Goal: Information Seeking & Learning: Find specific fact

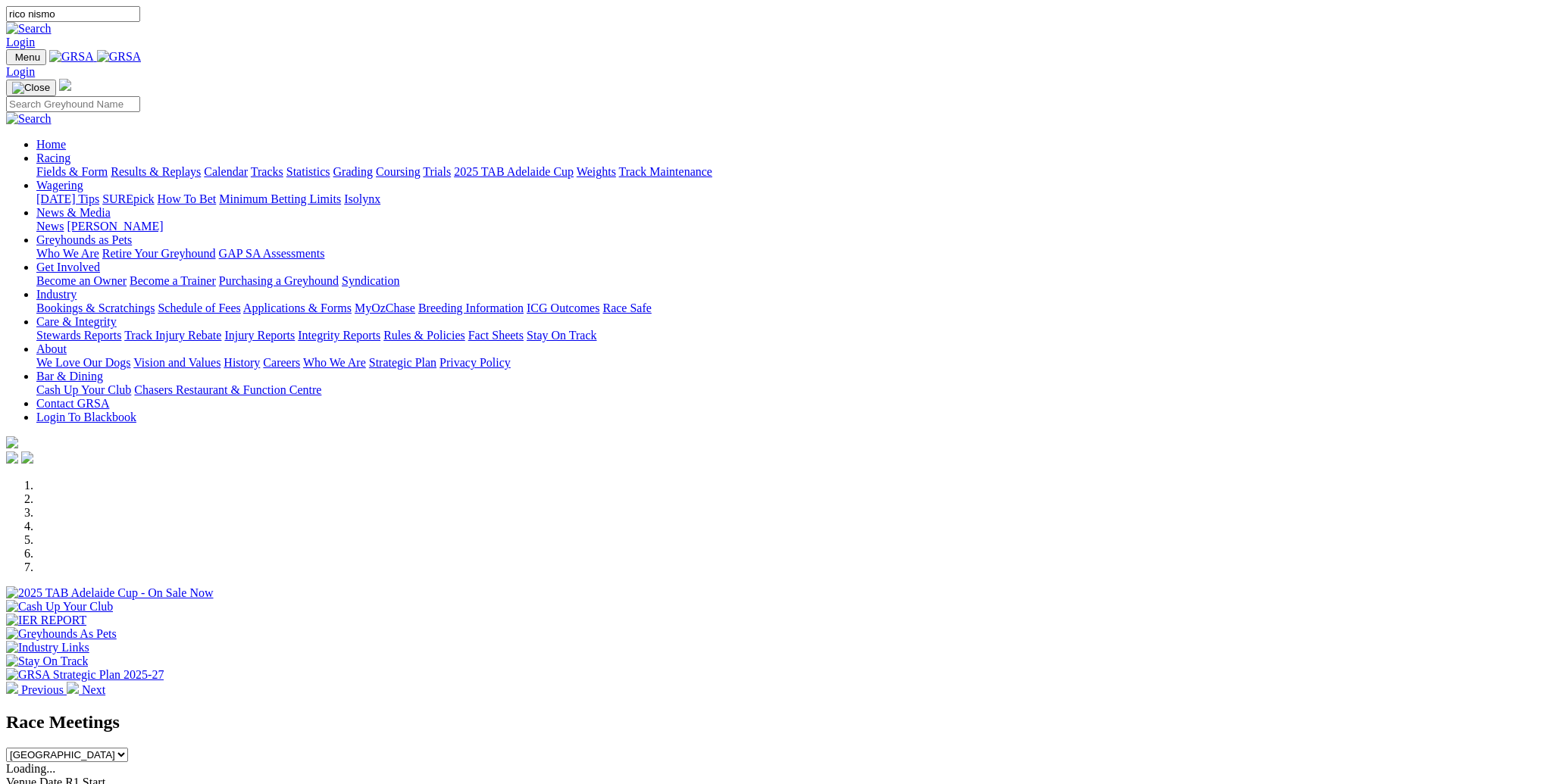
type input "rico nismo"
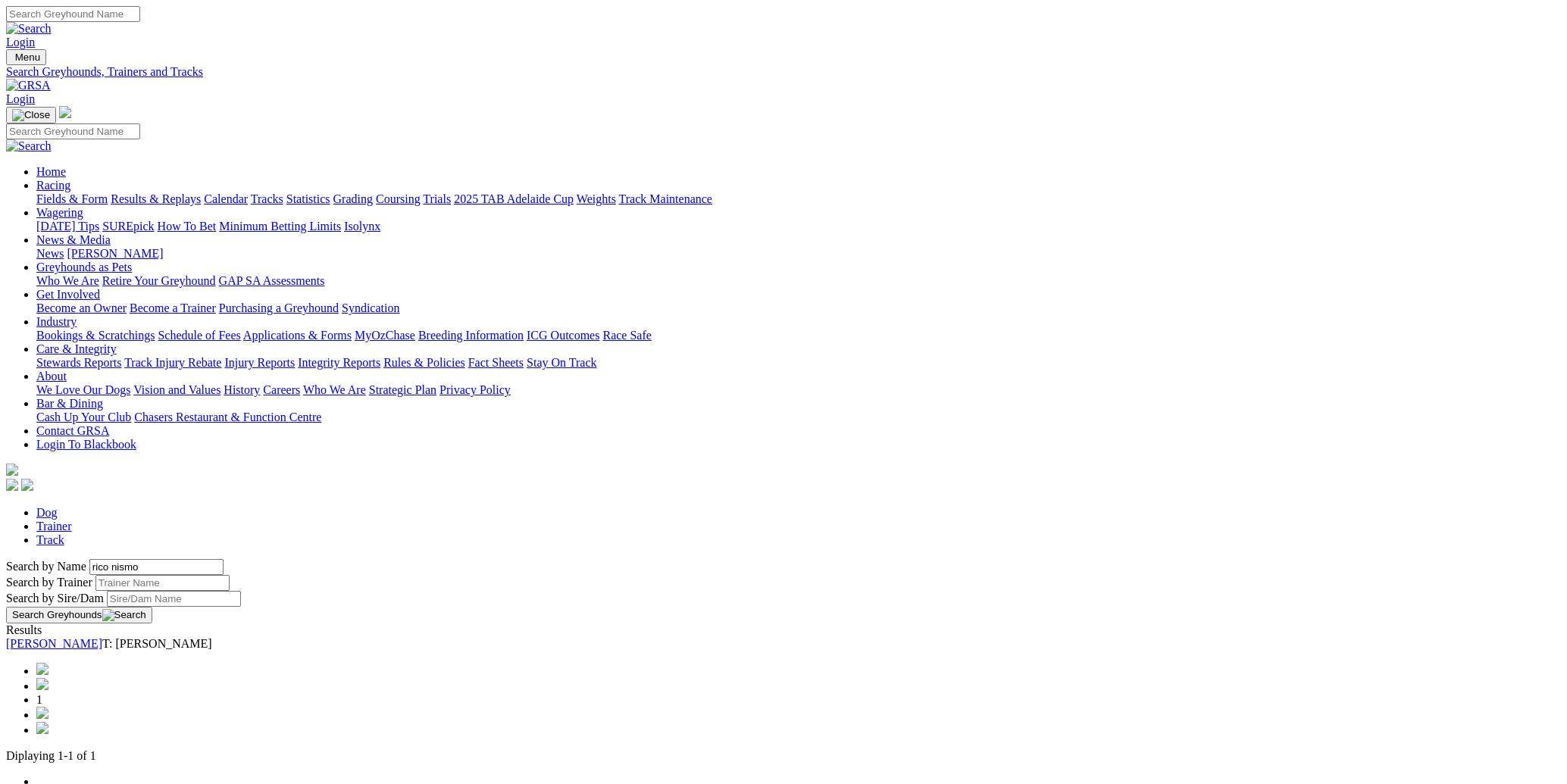
click at [50, 78] on img at bounding box center [28, 85] width 45 height 14
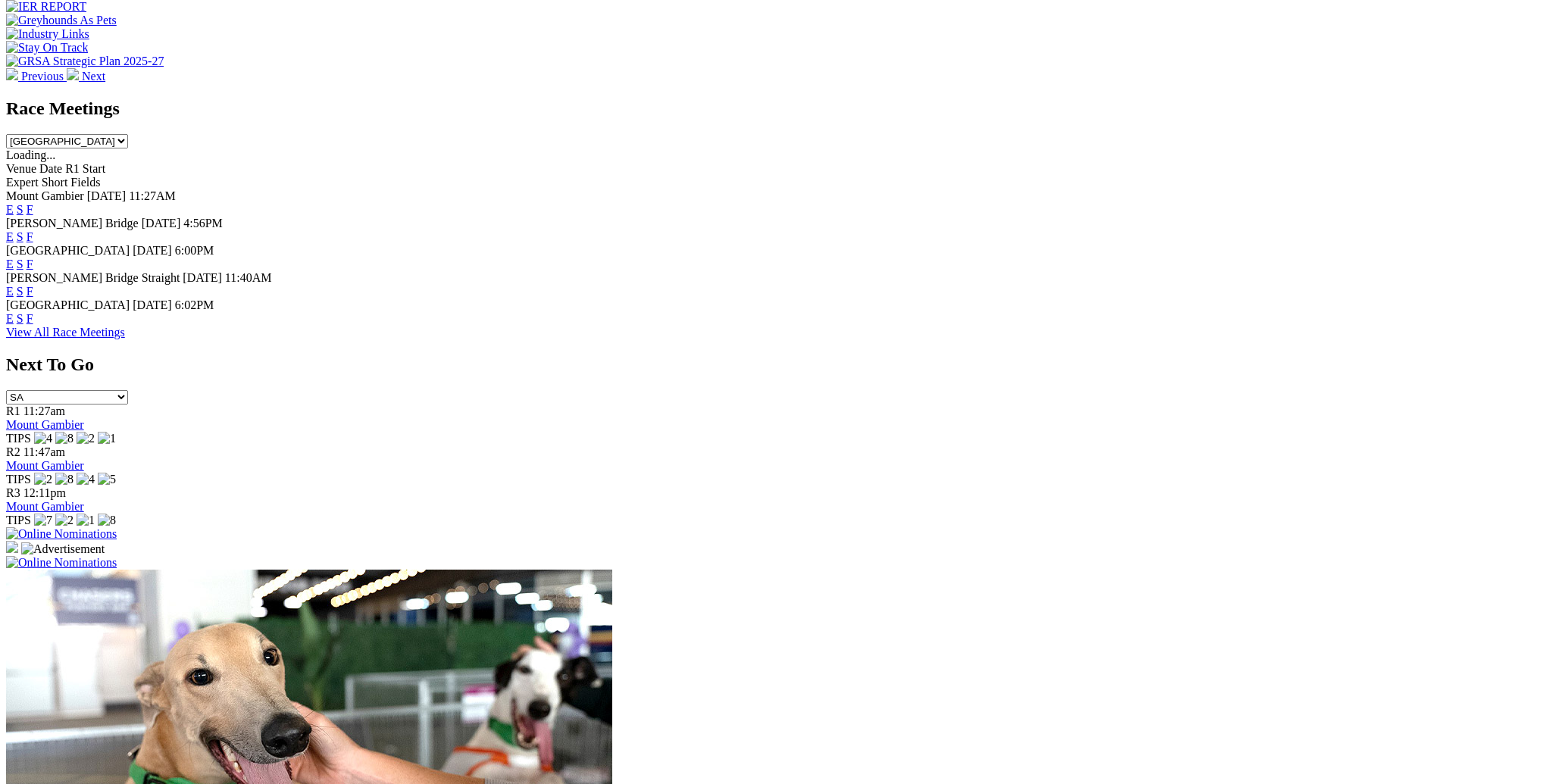
scroll to position [648, 0]
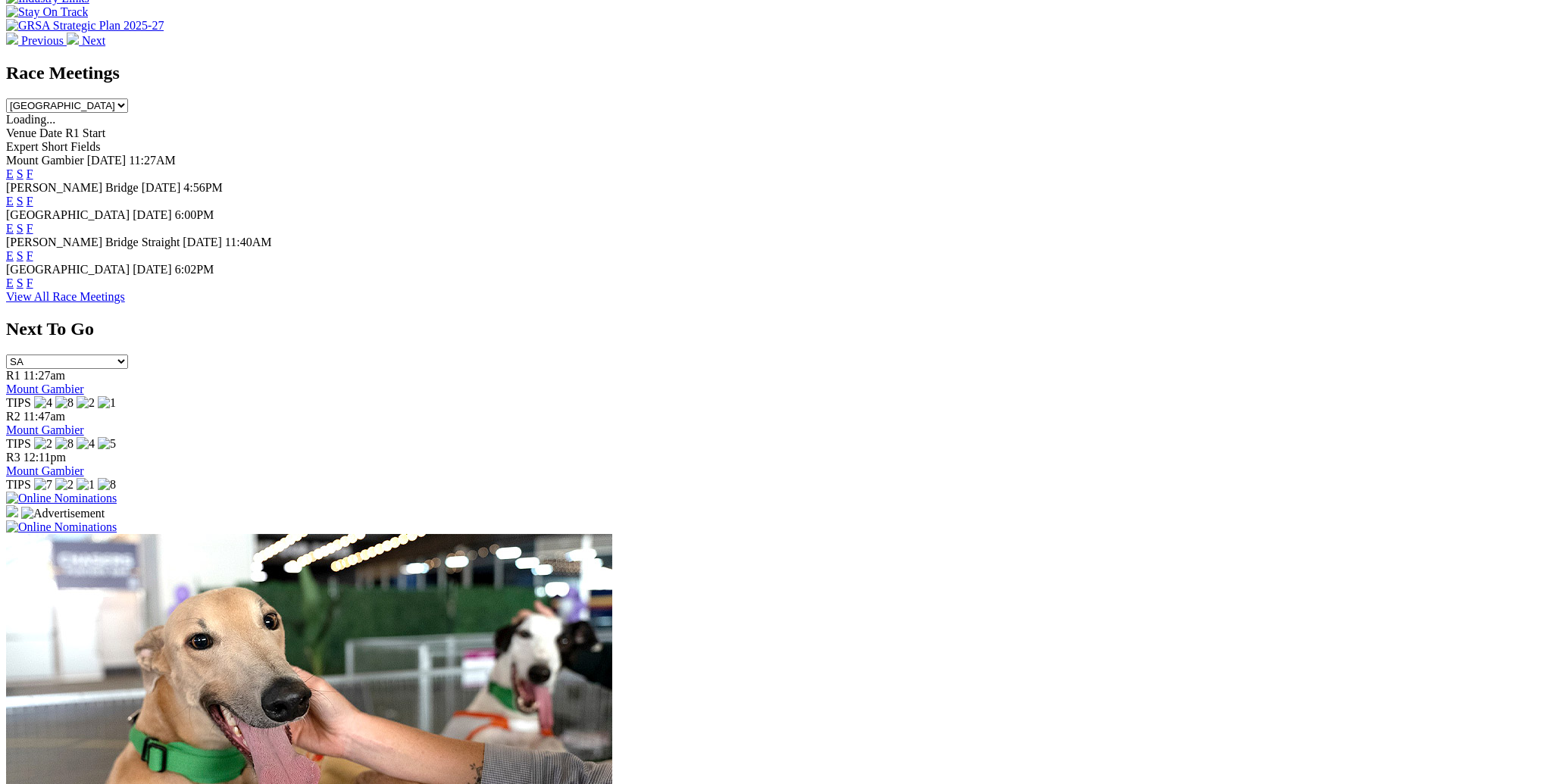
click at [116, 492] on img at bounding box center [61, 498] width 110 height 14
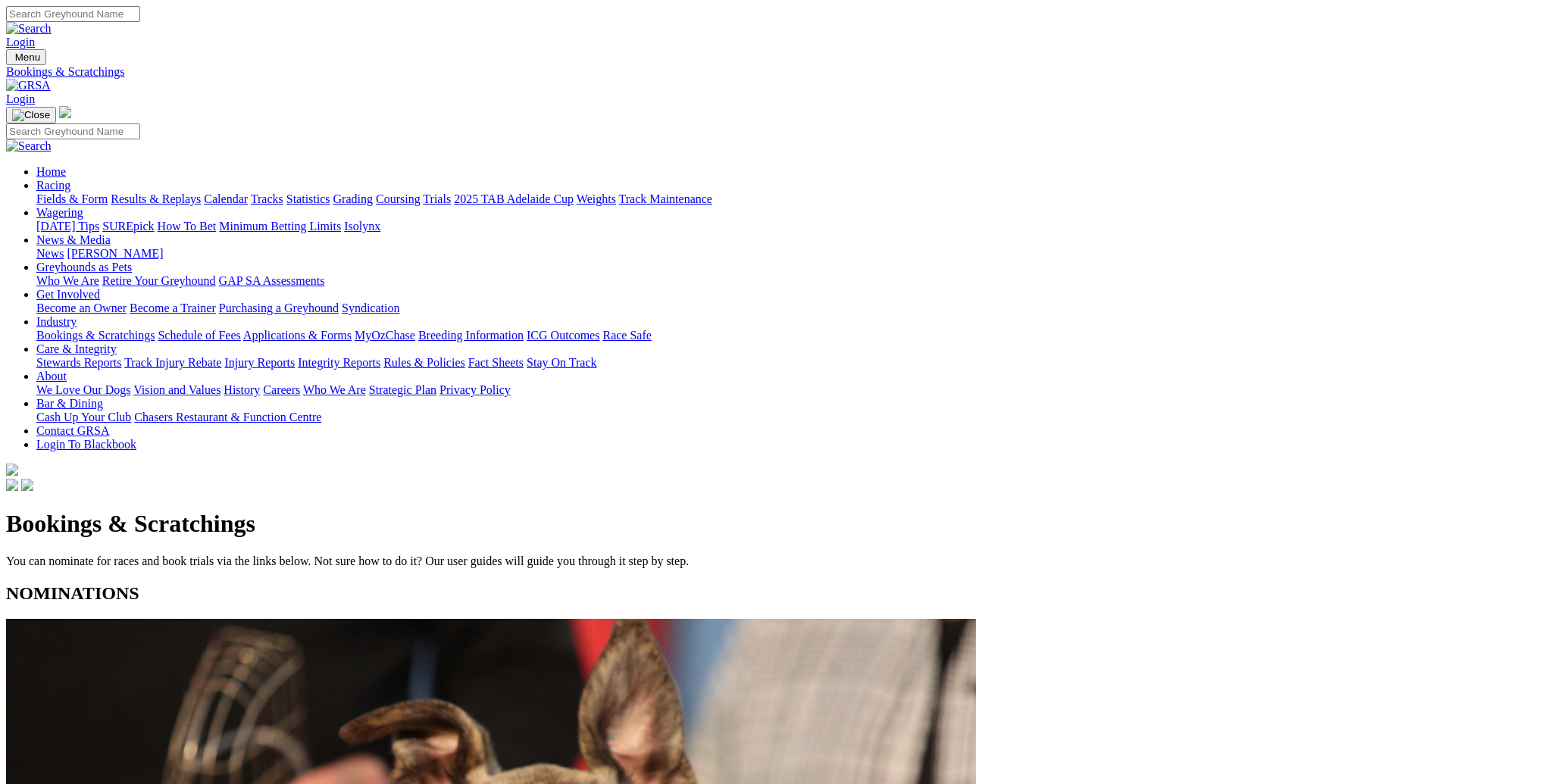
click at [140, 21] on input "Search" at bounding box center [73, 14] width 134 height 15
type input "rico nismo"
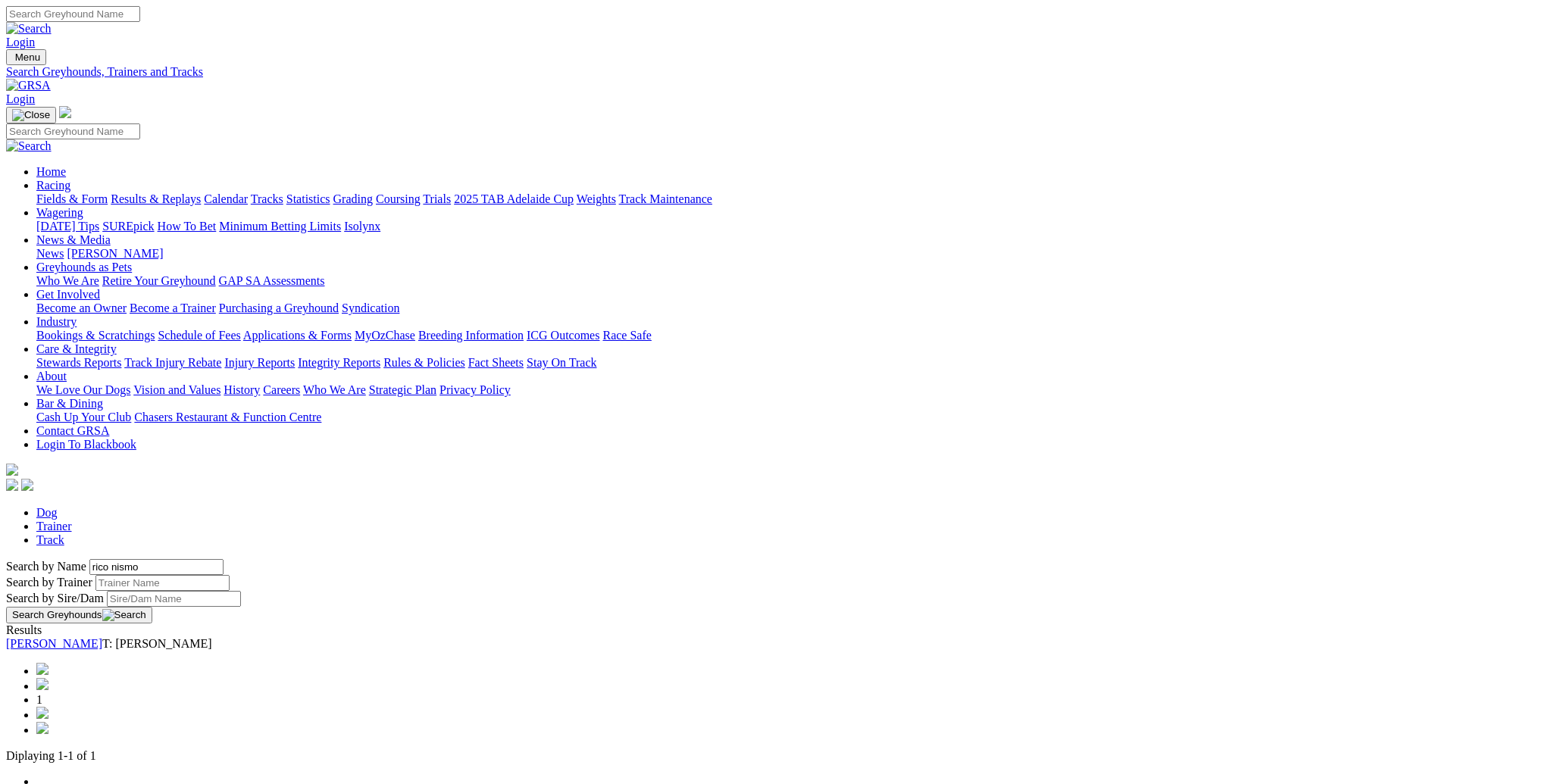
click at [103, 637] on link "Rico Nismo" at bounding box center [53, 643] width 96 height 13
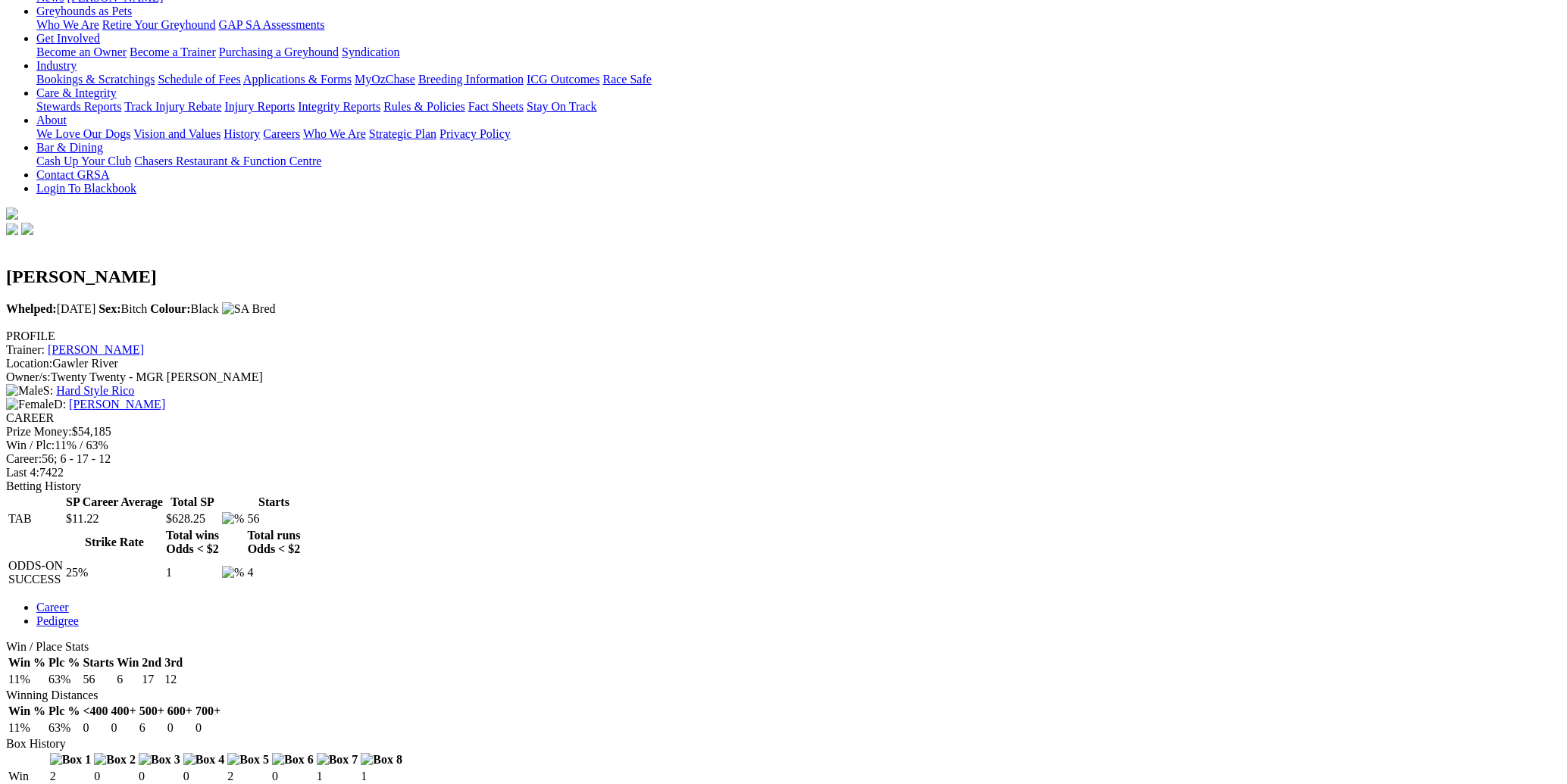
scroll to position [216, 0]
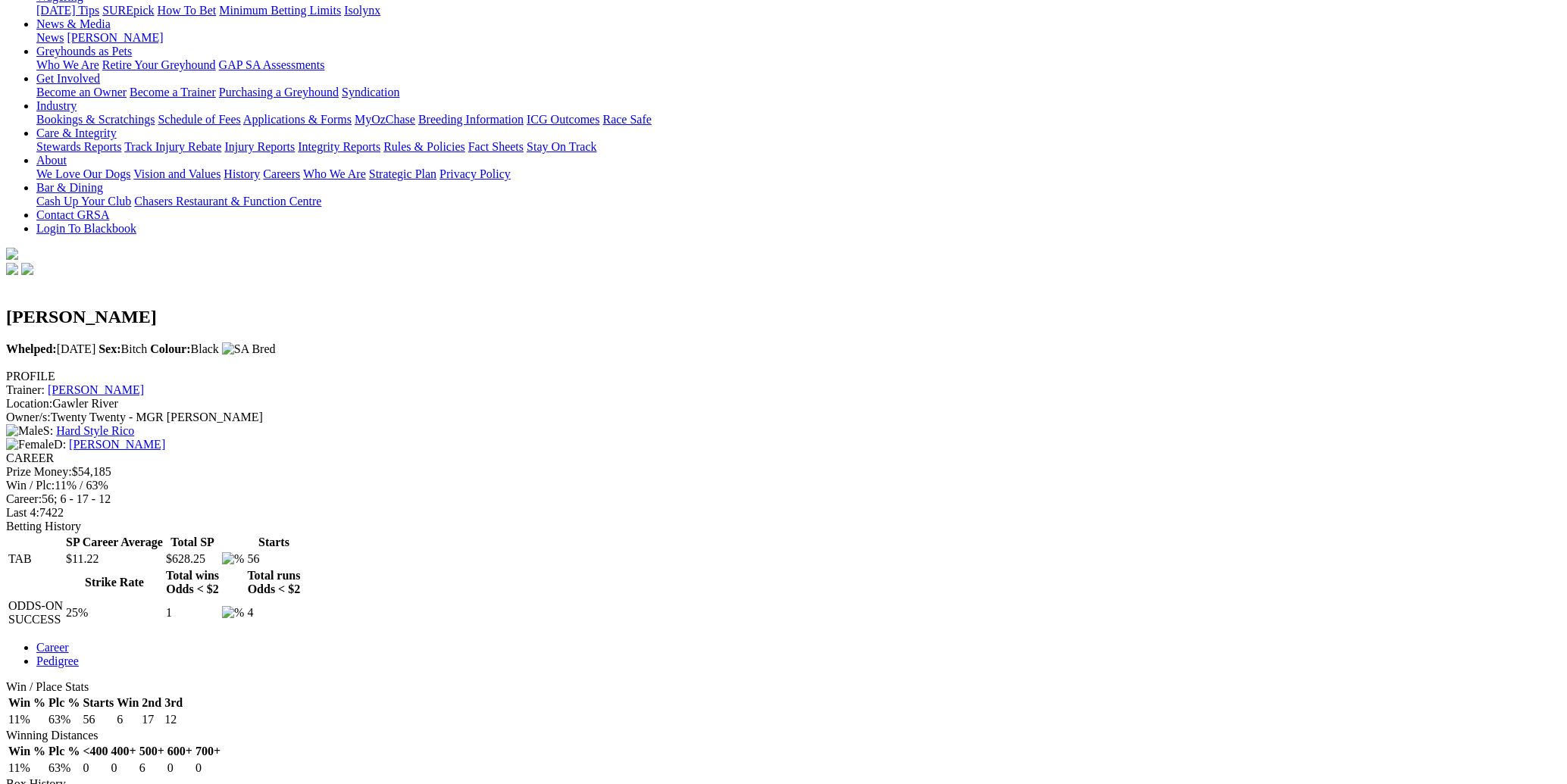
click at [166, 437] on link "[PERSON_NAME]" at bounding box center [116, 443] width 96 height 13
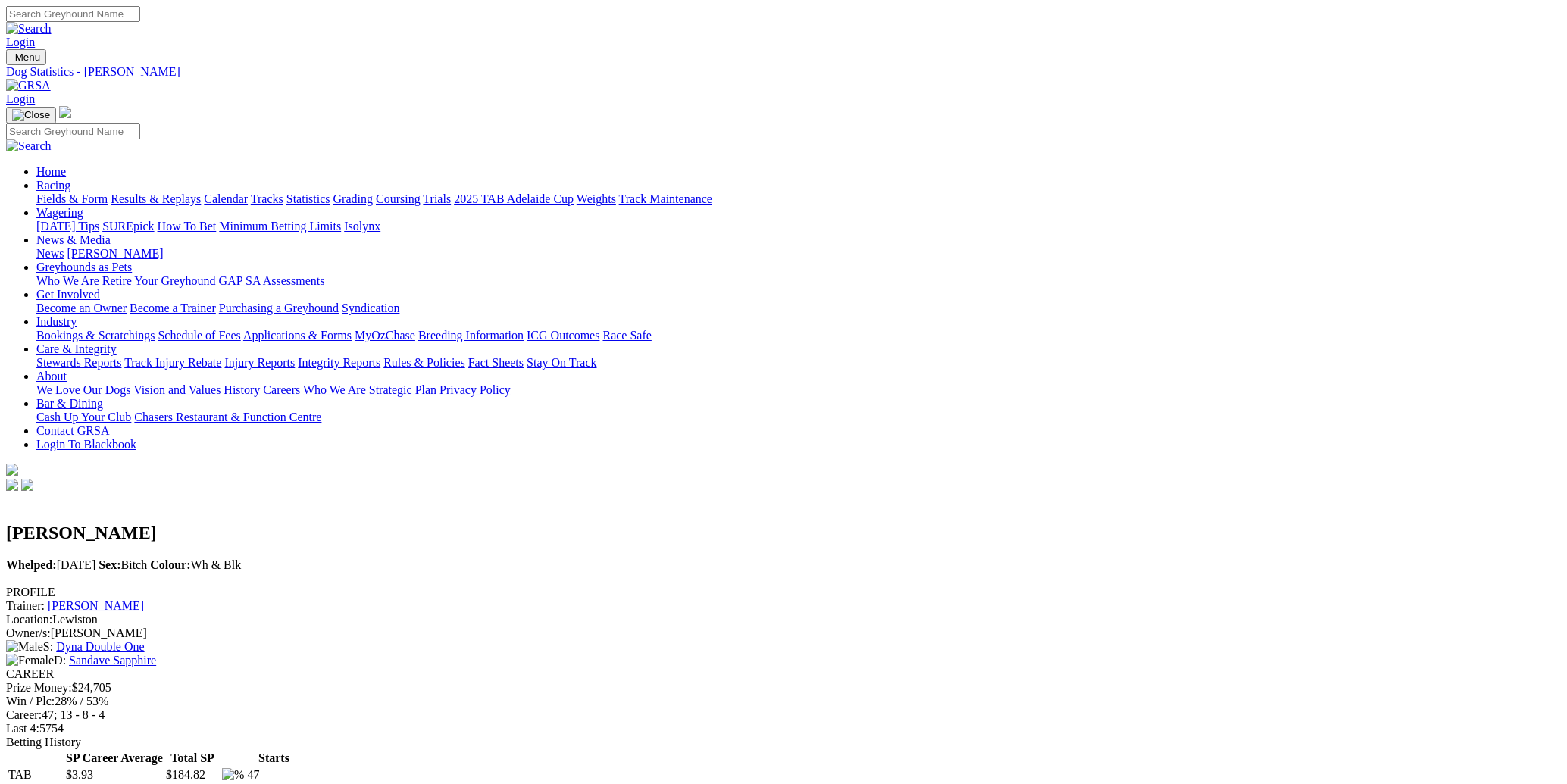
click at [156, 653] on link "Sandave Sapphire" at bounding box center [112, 659] width 87 height 13
click at [140, 21] on input "Search" at bounding box center [73, 14] width 134 height 15
type input "rico nismo"
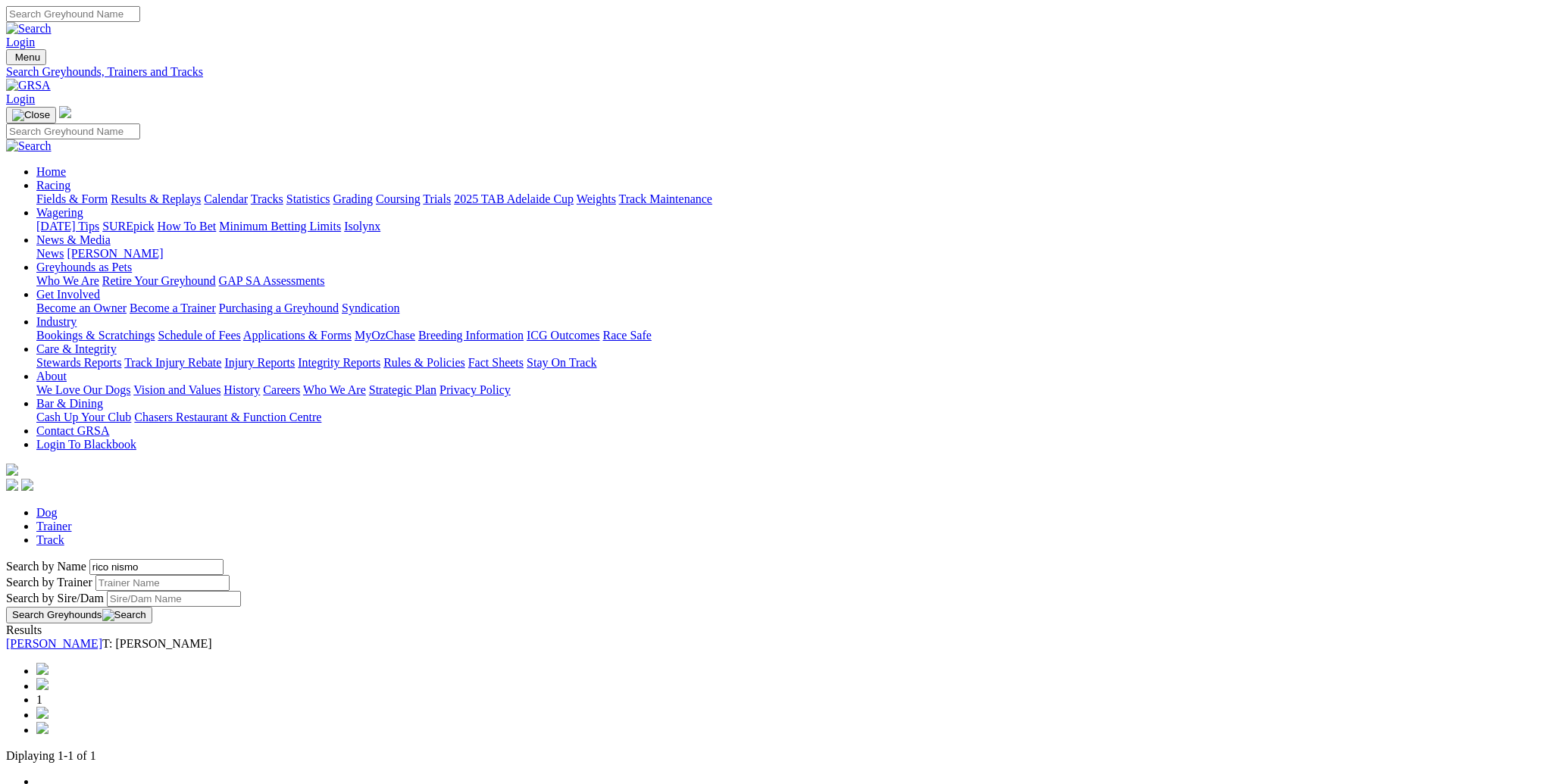
click at [103, 637] on link "[PERSON_NAME]" at bounding box center [53, 643] width 96 height 13
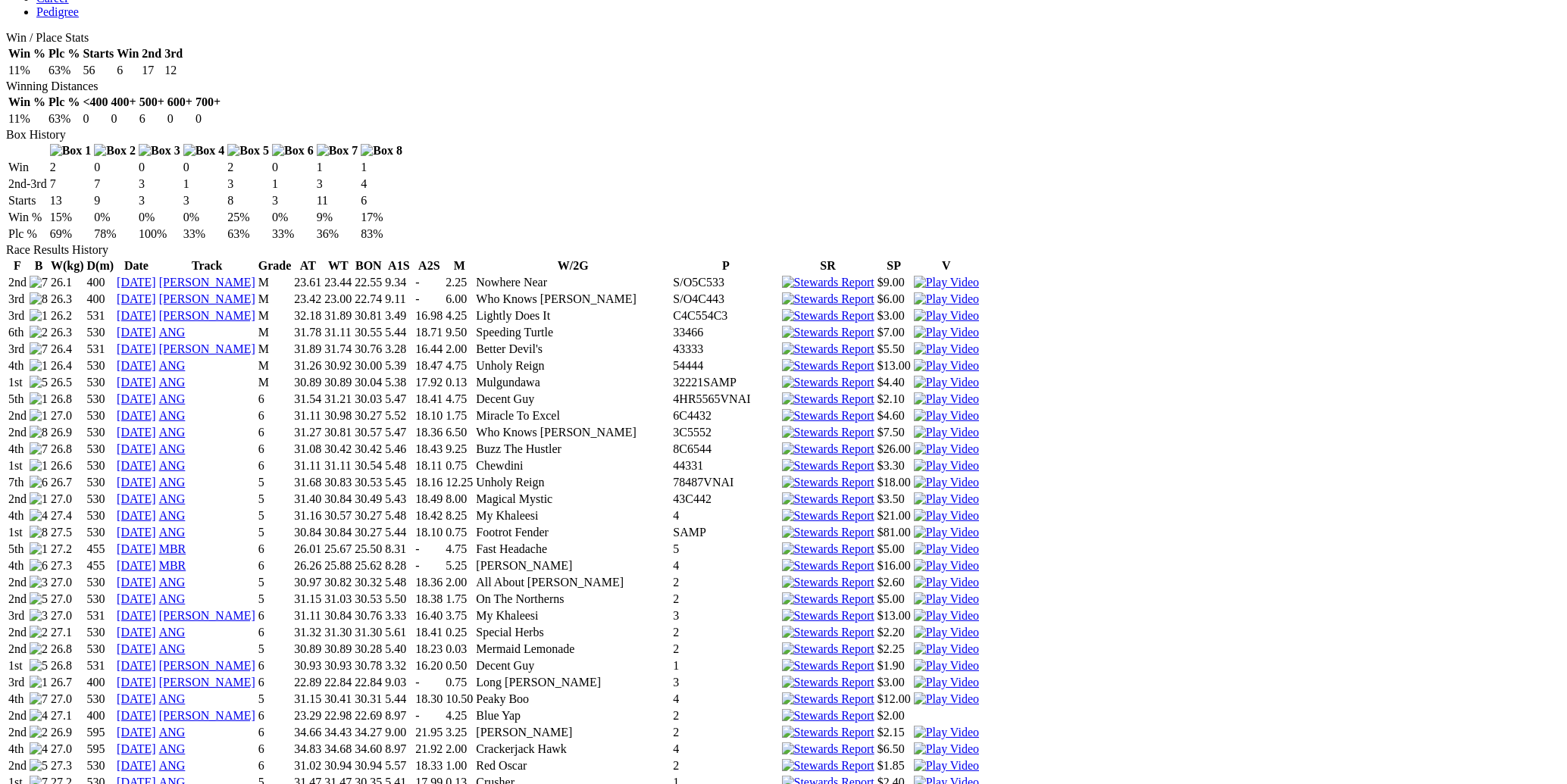
scroll to position [865, 0]
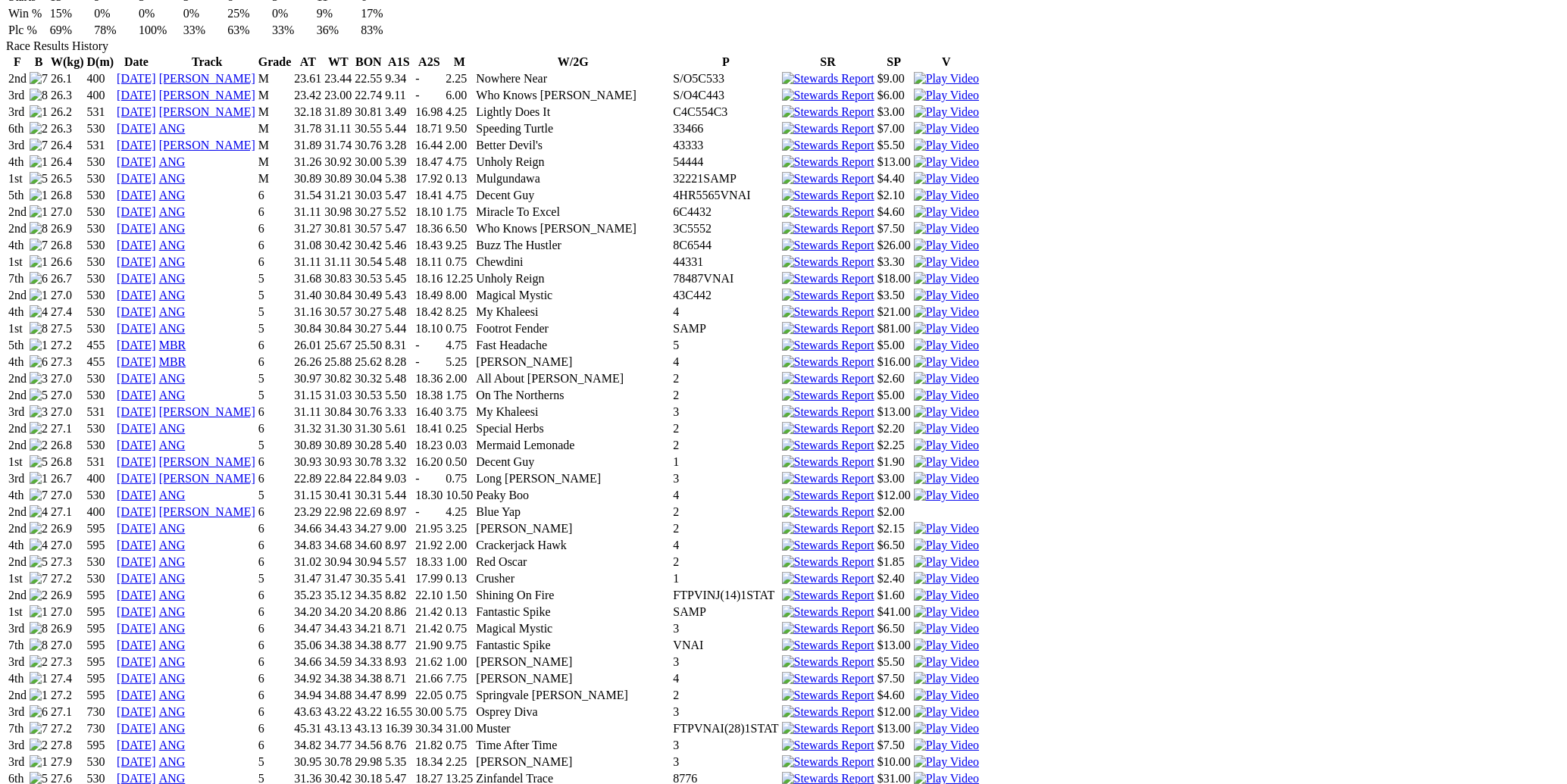
scroll to position [1191, 0]
